Goal: Task Accomplishment & Management: Manage account settings

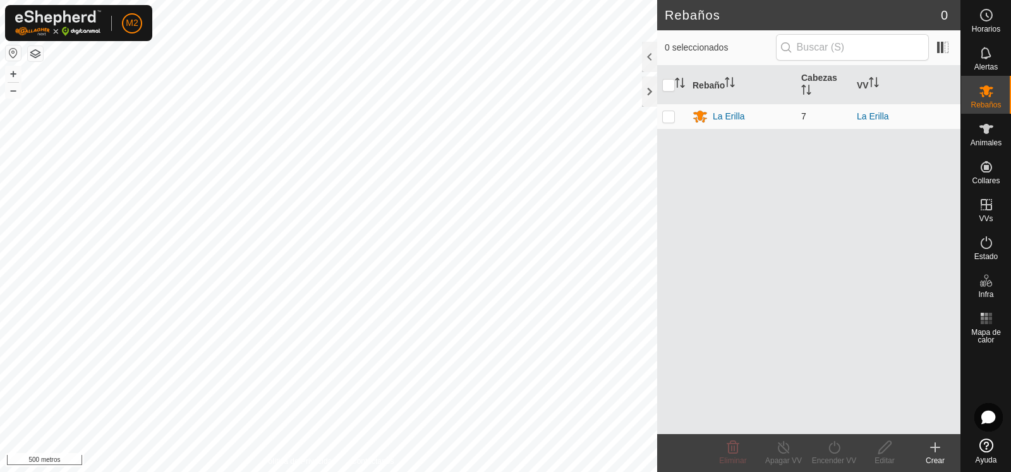
click at [663, 111] on p-checkbox at bounding box center [668, 116] width 13 height 10
checkbox input "true"
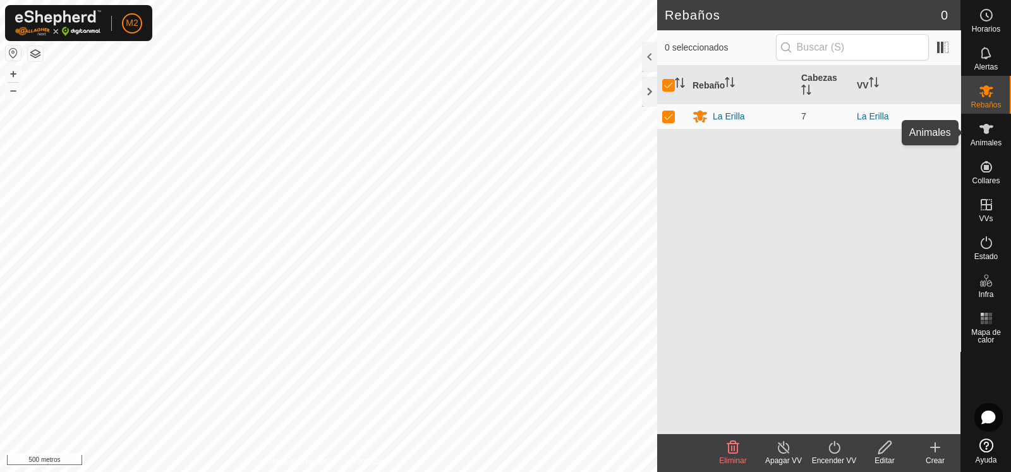
click at [992, 137] on es-animals-svg-icon at bounding box center [986, 129] width 23 height 20
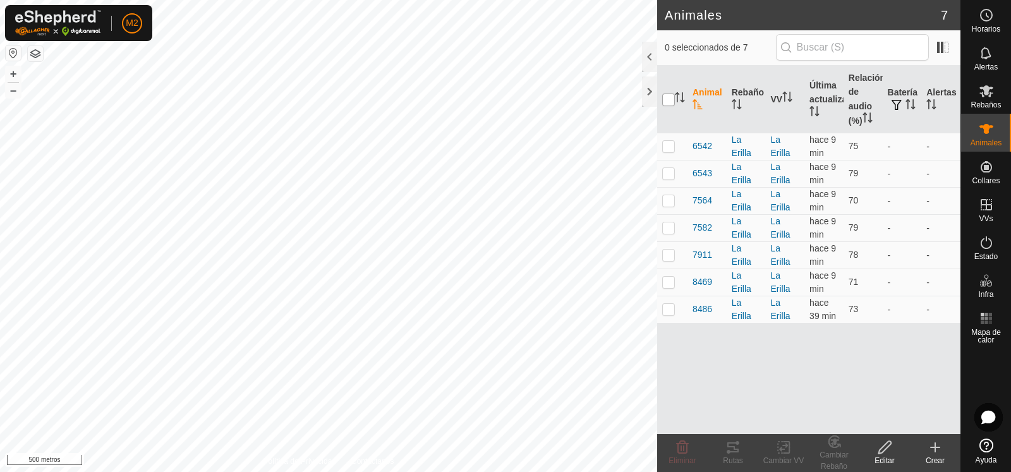
click at [672, 102] on input "checkbox" at bounding box center [668, 99] width 13 height 13
checkbox input "true"
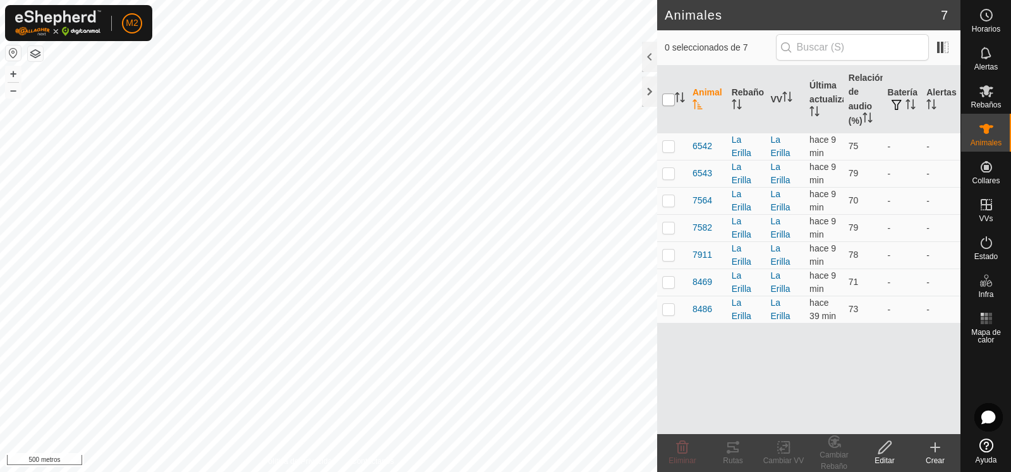
checkbox input "true"
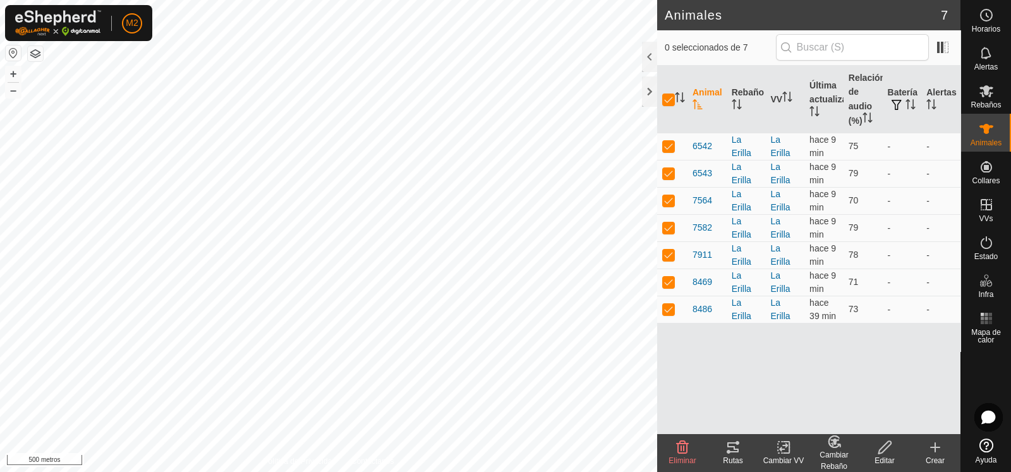
click at [737, 445] on icon at bounding box center [732, 447] width 15 height 15
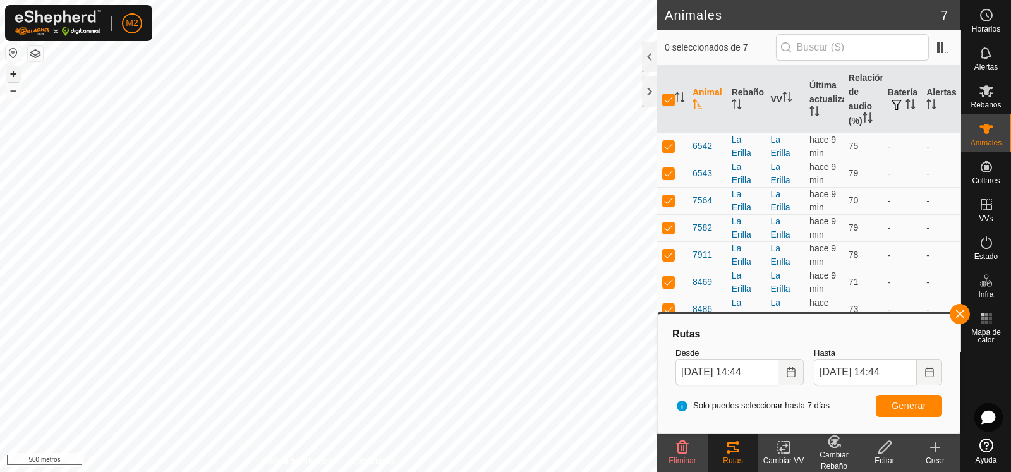
click at [13, 69] on font "+" at bounding box center [13, 73] width 7 height 13
click at [16, 75] on font "+" at bounding box center [13, 73] width 7 height 13
click at [10, 73] on font "+" at bounding box center [13, 73] width 7 height 13
click at [938, 50] on span at bounding box center [942, 47] width 20 height 20
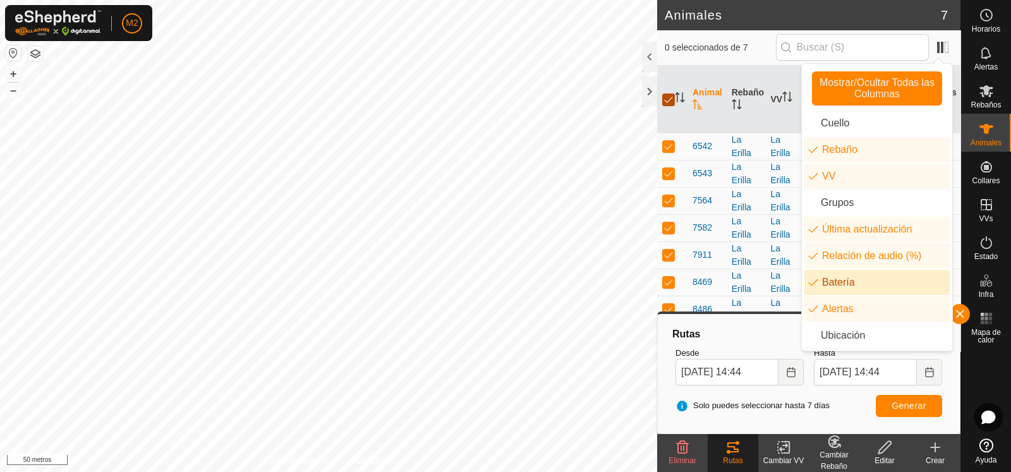
click at [673, 102] on input "checkbox" at bounding box center [668, 99] width 13 height 13
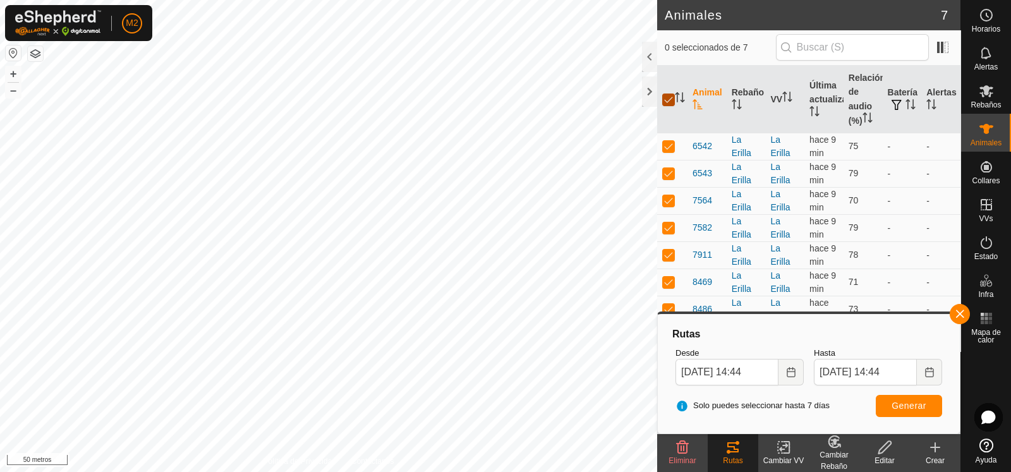
checkbox input "false"
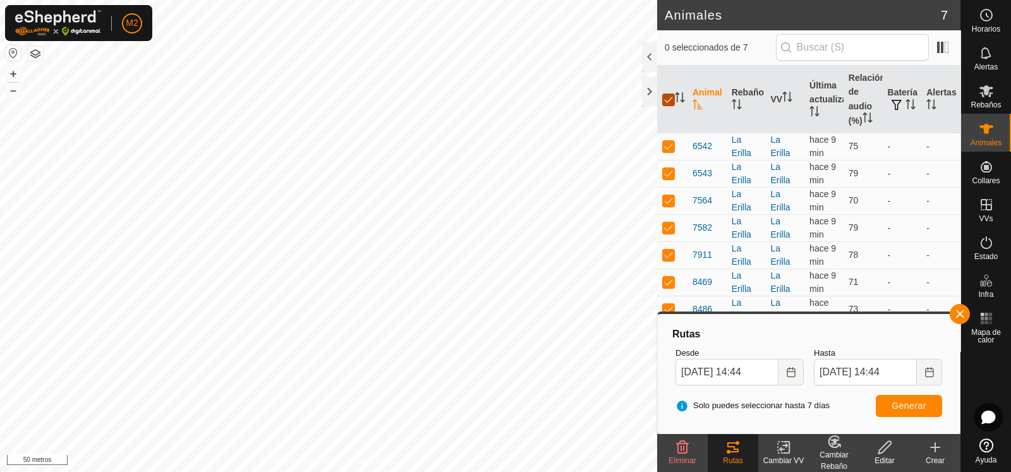
checkbox input "false"
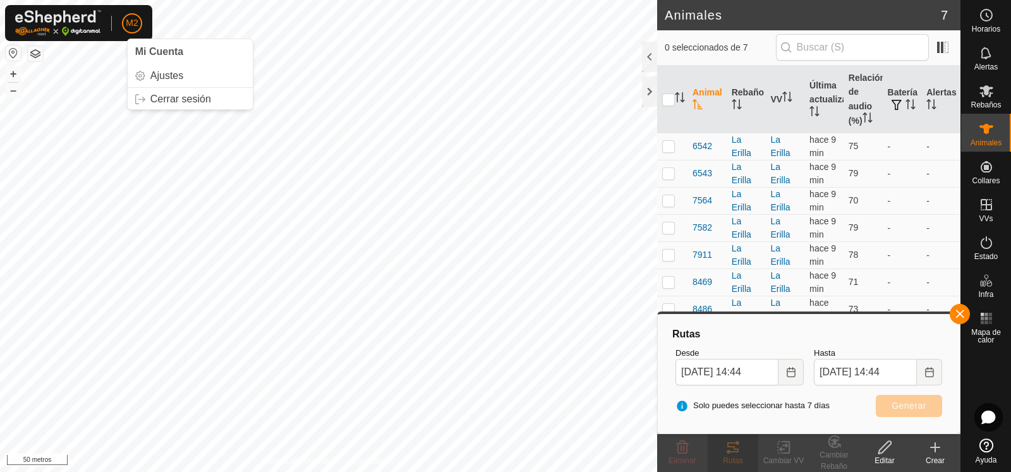
click at [127, 26] on font "M2" at bounding box center [132, 23] width 12 height 10
click at [166, 96] on link "Sesión cerrada" at bounding box center [190, 99] width 125 height 20
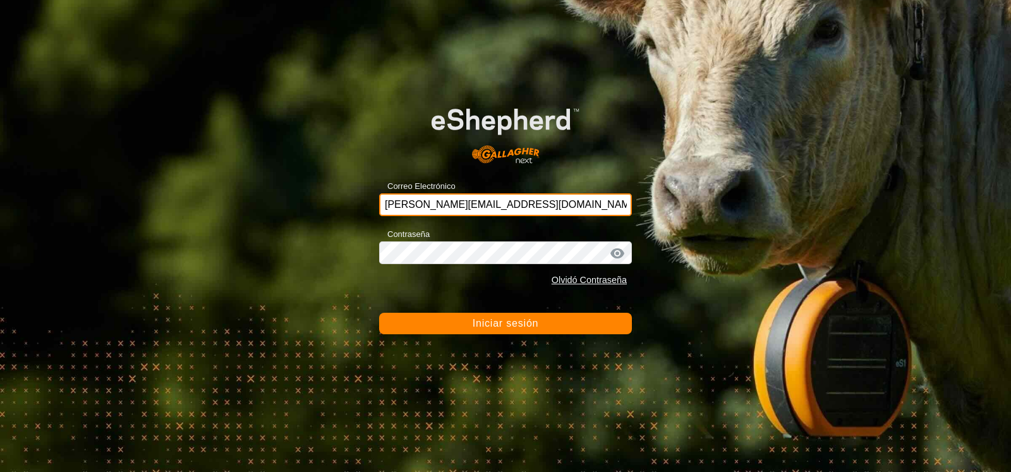
click at [486, 213] on input "[PERSON_NAME][EMAIL_ADDRESS][DOMAIN_NAME]" at bounding box center [505, 204] width 253 height 23
type input "[PERSON_NAME][EMAIL_ADDRESS][DOMAIN_NAME]"
click at [486, 322] on font "Iniciar sesión" at bounding box center [506, 323] width 66 height 11
